Goal: Consume media (video, audio)

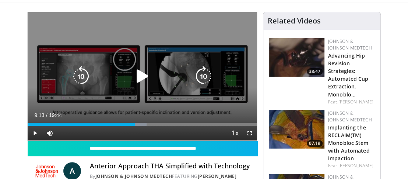
click at [145, 75] on icon "Video Player" at bounding box center [142, 76] width 21 height 21
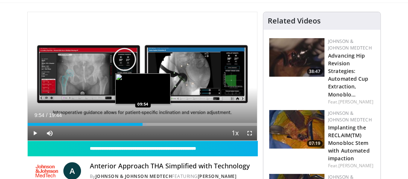
click at [143, 122] on div "Loaded : 51.91% 09:54 09:54" at bounding box center [142, 122] width 229 height 7
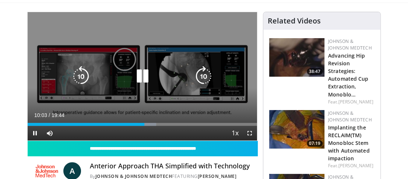
click at [139, 111] on div "10 seconds Tap to unmute" at bounding box center [142, 76] width 229 height 129
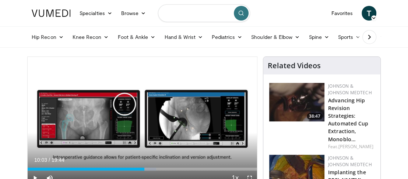
click at [185, 13] on input "Search topics, interventions" at bounding box center [204, 13] width 92 height 18
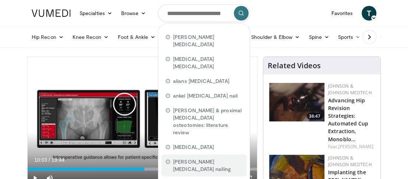
click at [217, 159] on span "[PERSON_NAME] [MEDICAL_DATA] nailing" at bounding box center [207, 166] width 69 height 15
type input "**********"
